Goal: Task Accomplishment & Management: Manage account settings

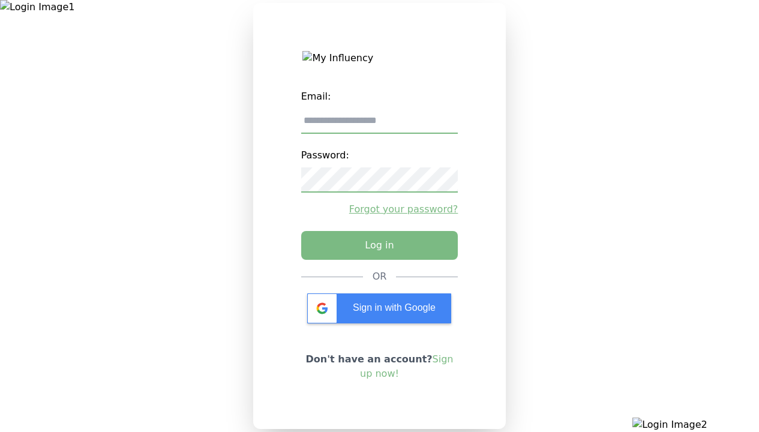
click at [379, 125] on input "email" at bounding box center [379, 121] width 157 height 25
type input "**********"
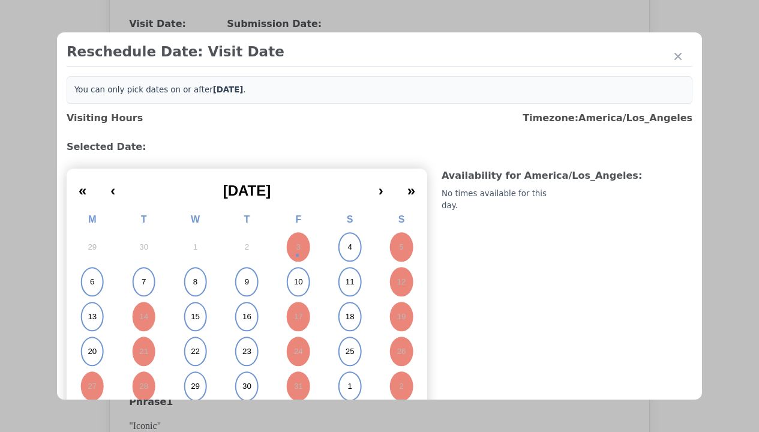
click at [347, 247] on abbr "4" at bounding box center [349, 247] width 4 height 11
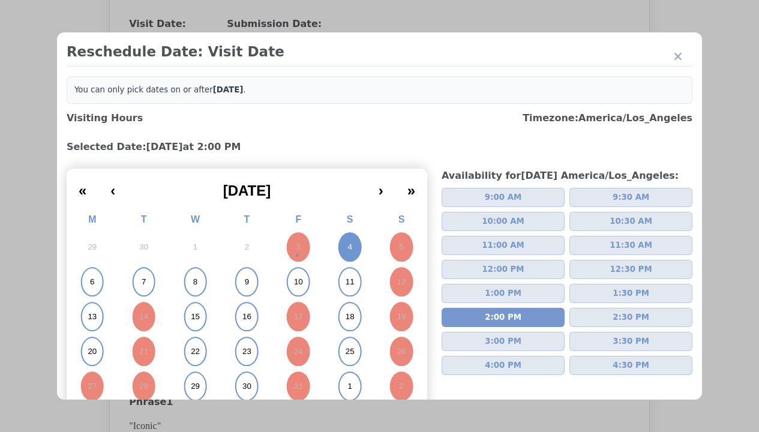
click at [190, 271] on div "Update Submission Date" at bounding box center [190, 270] width 99 height 12
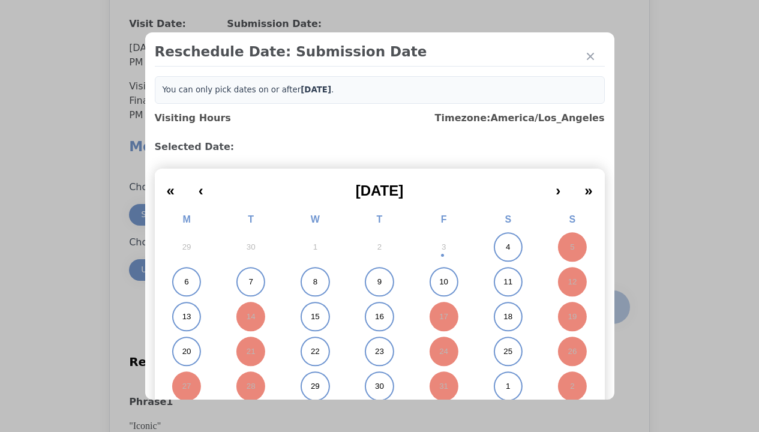
click at [506, 247] on abbr "4" at bounding box center [508, 247] width 4 height 11
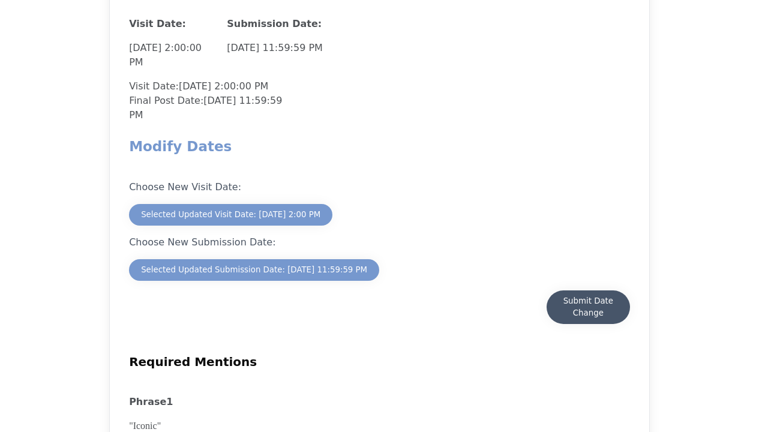
click at [588, 308] on div "Submit Date Change" at bounding box center [588, 307] width 59 height 24
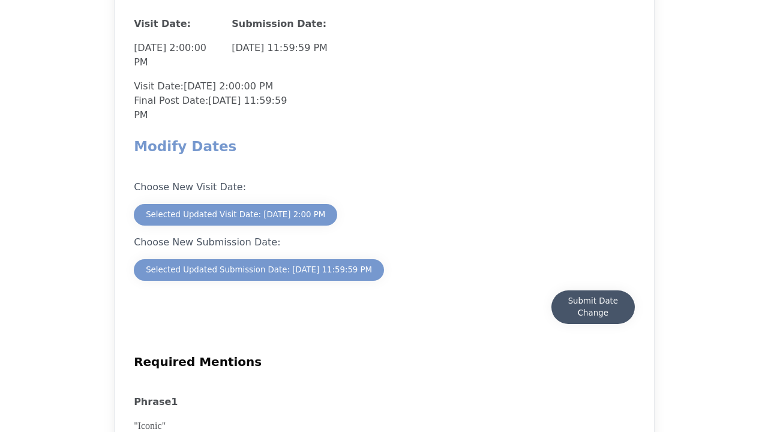
scroll to position [1054, 0]
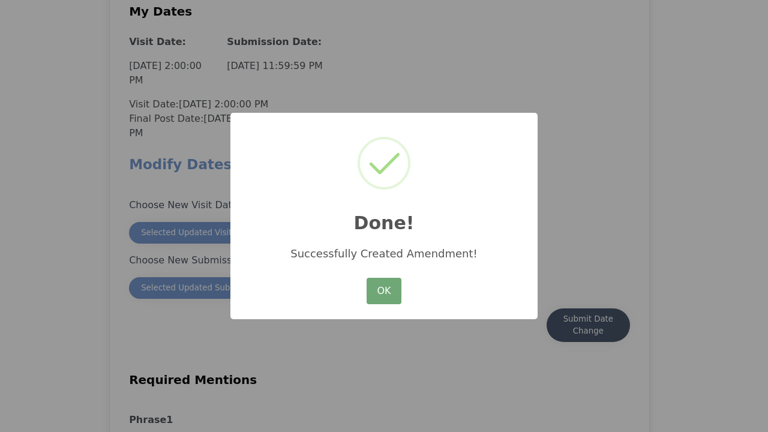
click at [384, 292] on button "OK" at bounding box center [384, 291] width 35 height 26
